Goal: Transaction & Acquisition: Purchase product/service

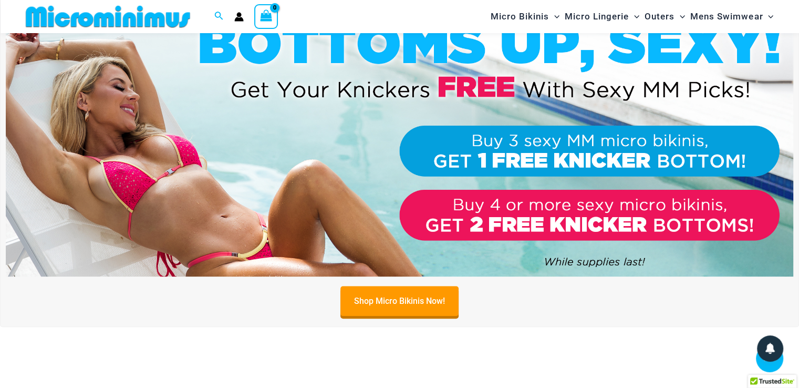
scroll to position [371, 0]
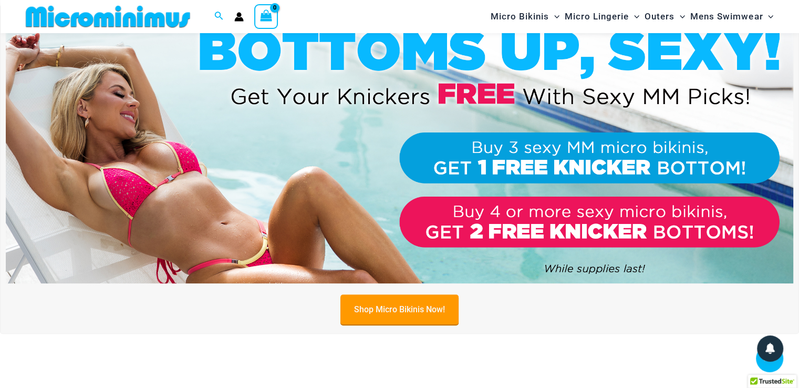
click at [389, 307] on link "Shop Micro Bikinis Now!" at bounding box center [399, 309] width 118 height 30
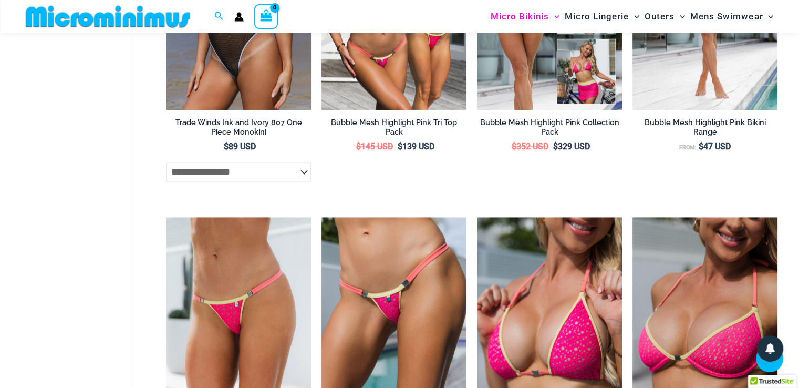
scroll to position [1490, 0]
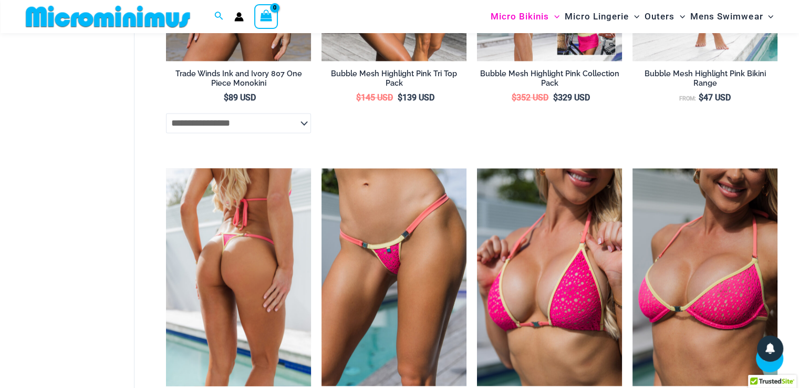
click at [233, 275] on img at bounding box center [238, 276] width 145 height 217
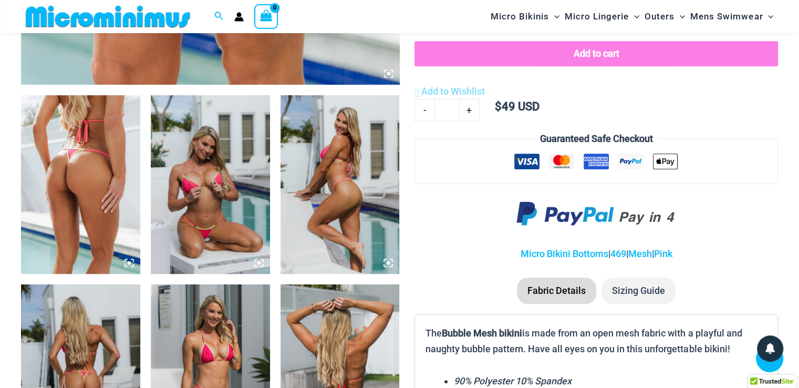
scroll to position [596, 0]
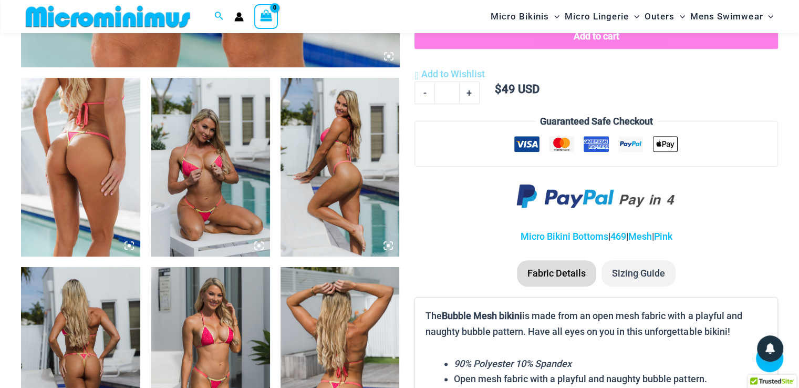
click at [200, 183] on img at bounding box center [210, 167] width 119 height 179
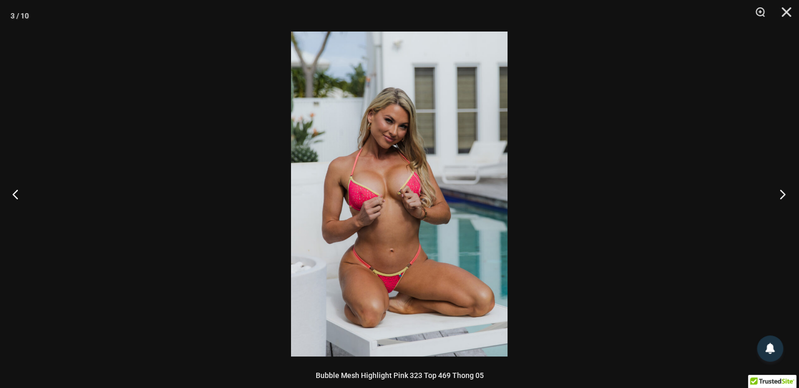
click at [786, 196] on button "Next" at bounding box center [779, 194] width 39 height 53
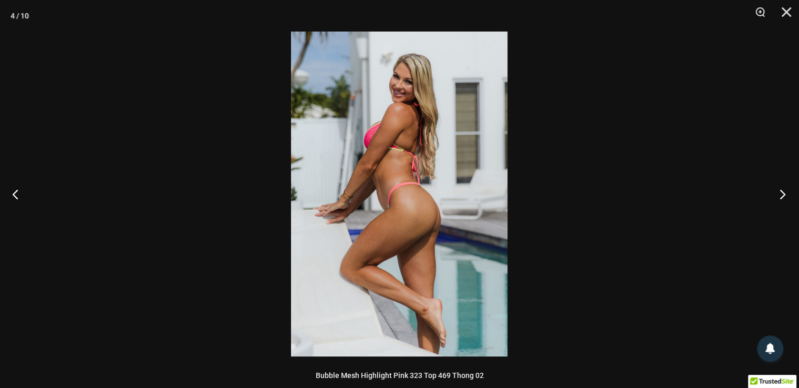
click at [786, 196] on button "Next" at bounding box center [779, 194] width 39 height 53
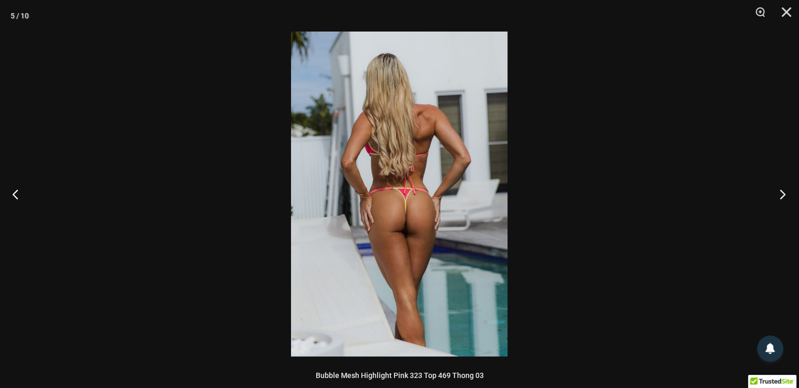
click at [786, 196] on button "Next" at bounding box center [779, 194] width 39 height 53
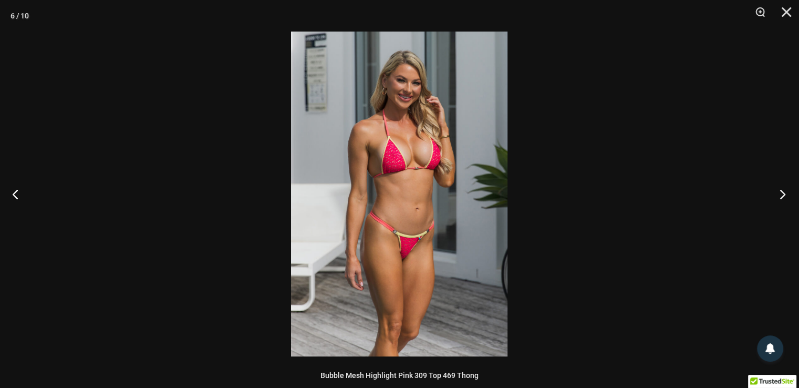
click at [786, 196] on button "Next" at bounding box center [779, 194] width 39 height 53
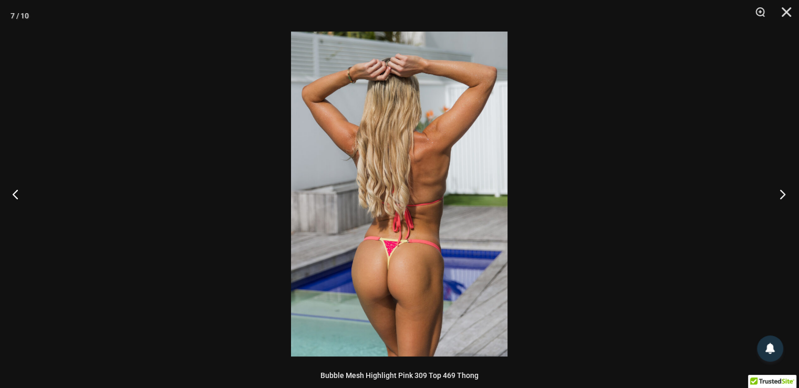
click at [786, 196] on button "Next" at bounding box center [779, 194] width 39 height 53
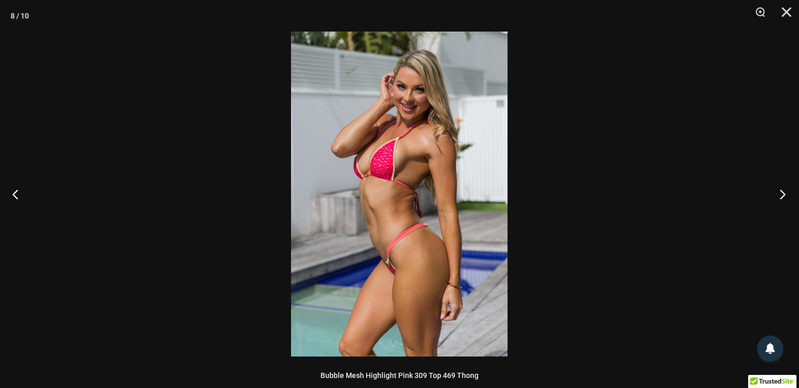
click at [786, 196] on button "Next" at bounding box center [779, 194] width 39 height 53
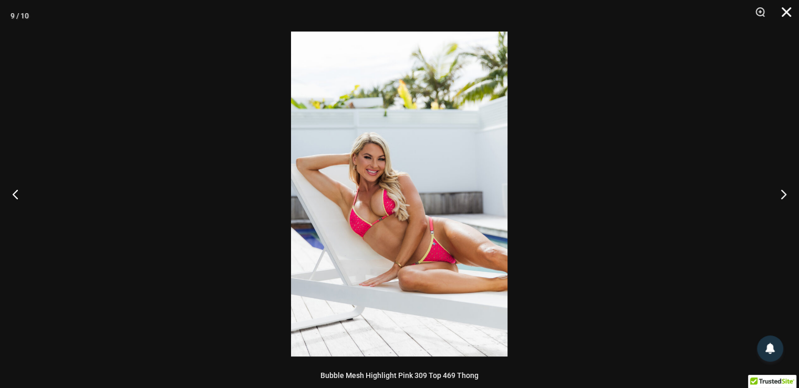
click at [790, 7] on button "Close" at bounding box center [783, 16] width 26 height 32
